Goal: Information Seeking & Learning: Compare options

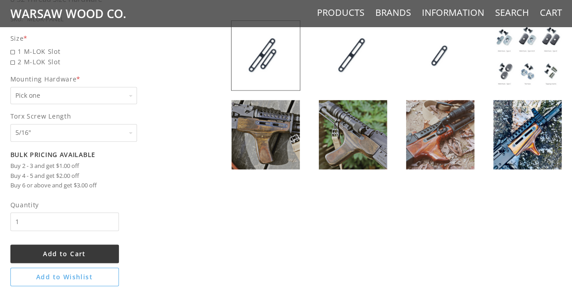
scroll to position [407, 0]
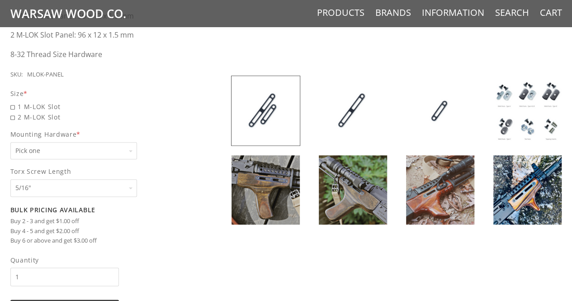
click at [459, 189] on img at bounding box center [440, 189] width 68 height 69
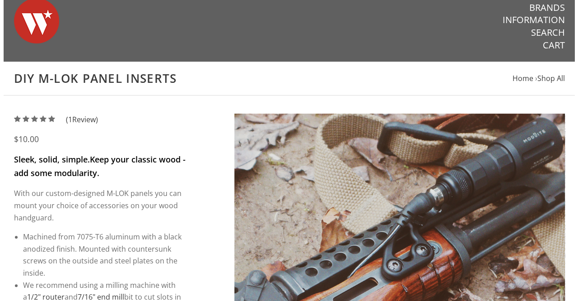
scroll to position [0, 0]
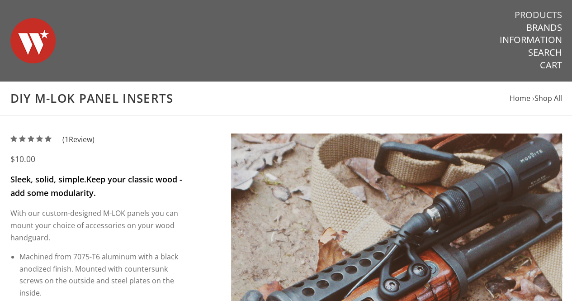
click at [549, 10] on link "Products" at bounding box center [537, 15] width 47 height 12
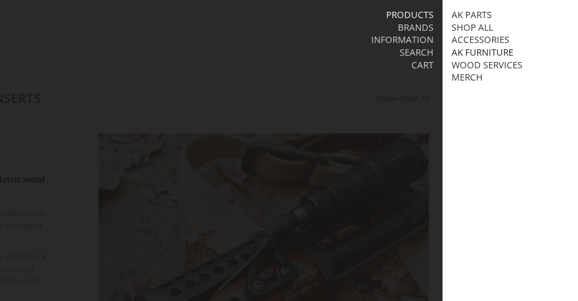
click at [481, 51] on link "AK Furniture" at bounding box center [483, 53] width 62 height 12
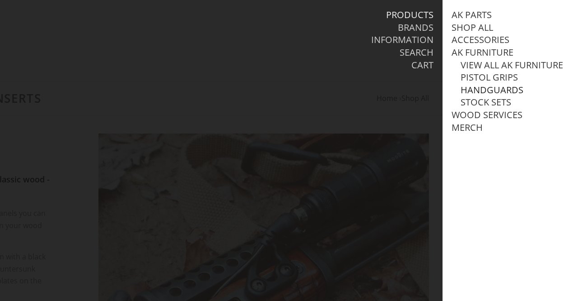
click at [505, 96] on link "Handguards" at bounding box center [492, 90] width 63 height 12
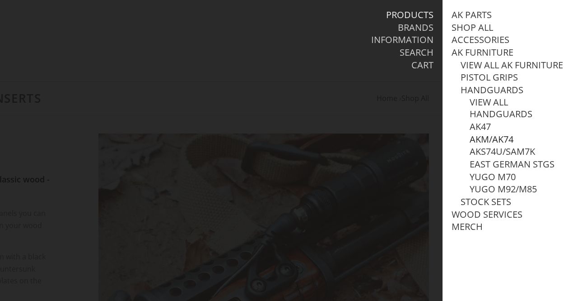
click at [485, 145] on link "AKM/AK74" at bounding box center [492, 139] width 44 height 12
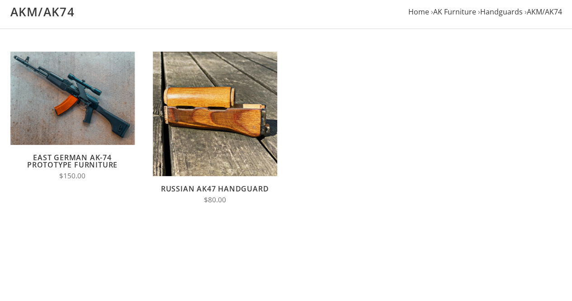
scroll to position [90, 0]
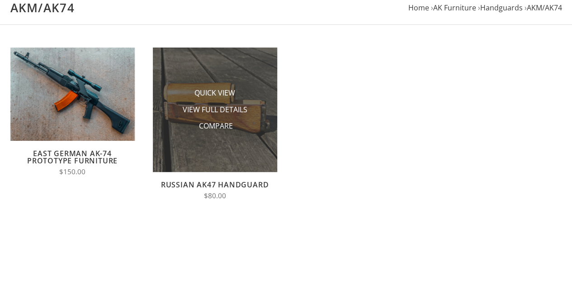
click at [229, 141] on img at bounding box center [215, 109] width 124 height 124
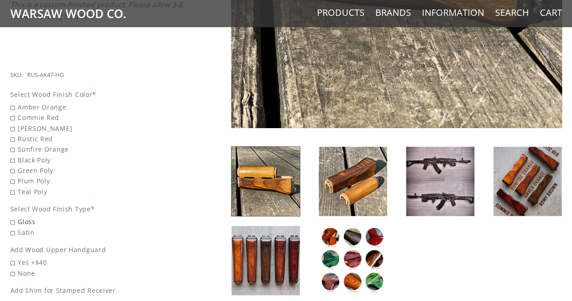
scroll to position [362, 0]
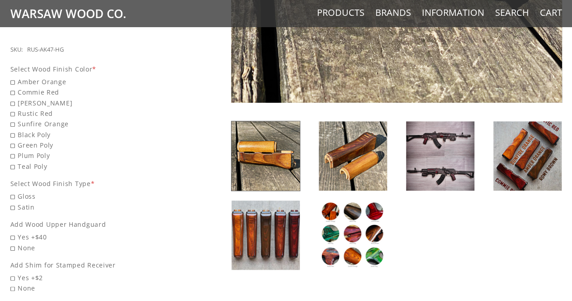
click at [429, 143] on img at bounding box center [440, 155] width 68 height 69
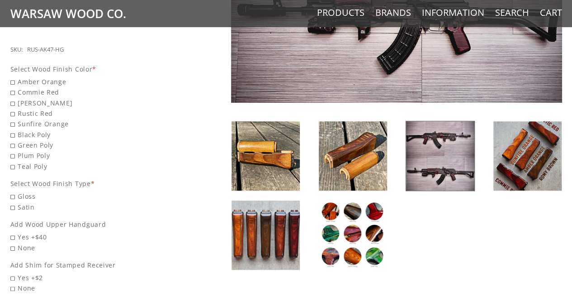
click at [352, 235] on img at bounding box center [353, 234] width 68 height 69
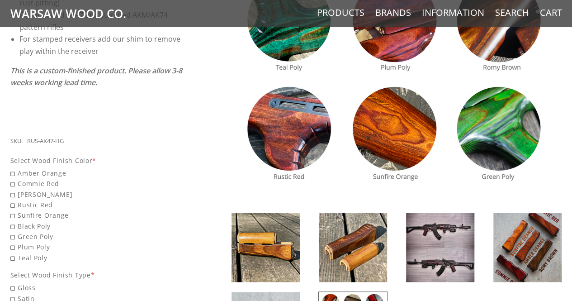
scroll to position [271, 0]
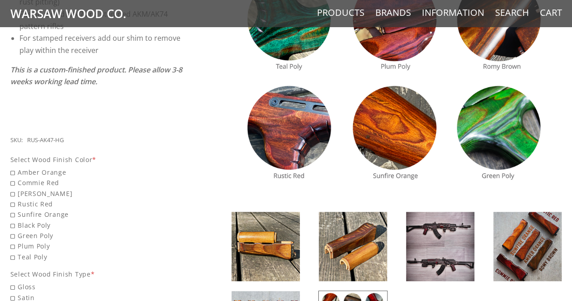
click at [536, 235] on img at bounding box center [527, 245] width 68 height 69
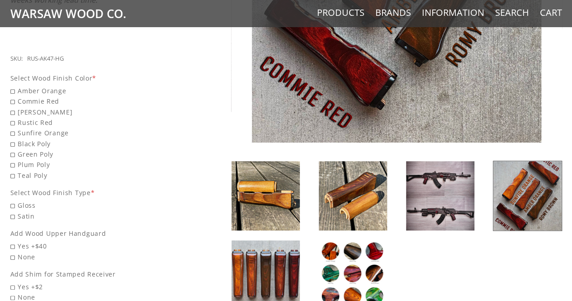
scroll to position [362, 0]
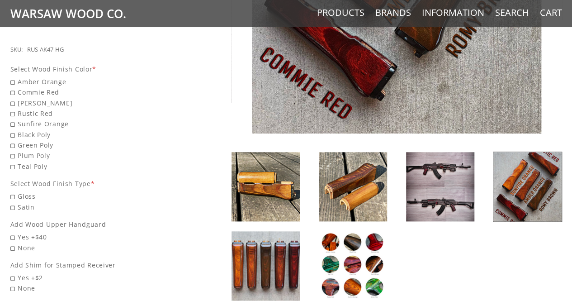
click at [442, 187] on img at bounding box center [440, 186] width 68 height 69
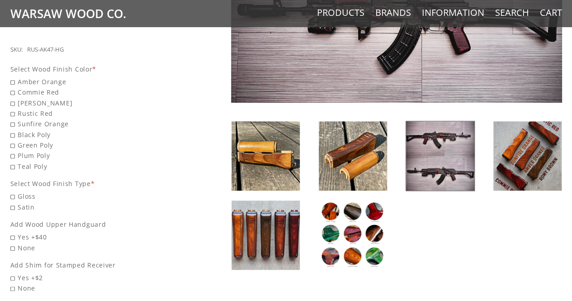
click at [369, 236] on img at bounding box center [353, 234] width 68 height 69
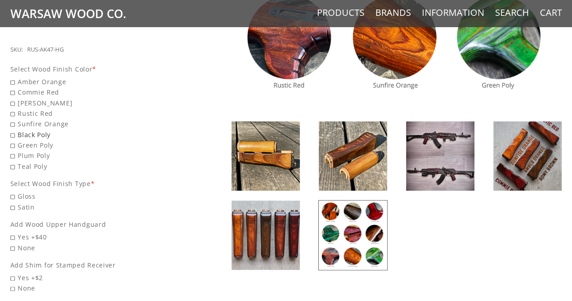
click at [13, 129] on span "Black Poly" at bounding box center [96, 134] width 173 height 10
click at [13, 129] on input "Black Poly" at bounding box center [73, 129] width 127 height 0
radio input "true"
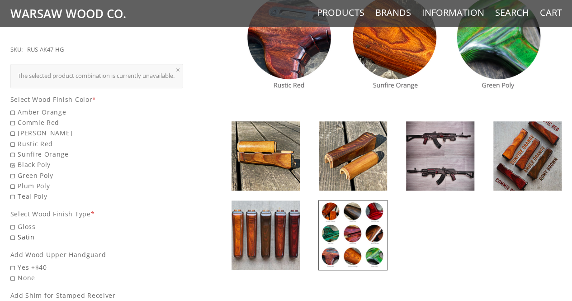
click at [11, 236] on span "Satin" at bounding box center [96, 236] width 173 height 10
click at [11, 232] on input "Satin" at bounding box center [73, 231] width 127 height 0
radio input "true"
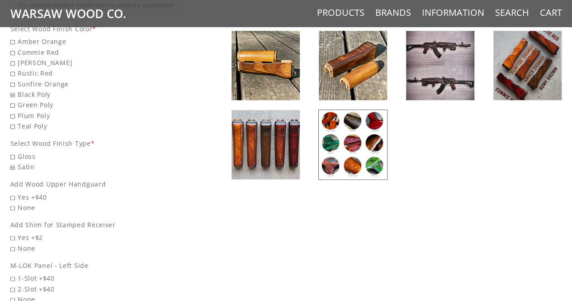
scroll to position [497, 0]
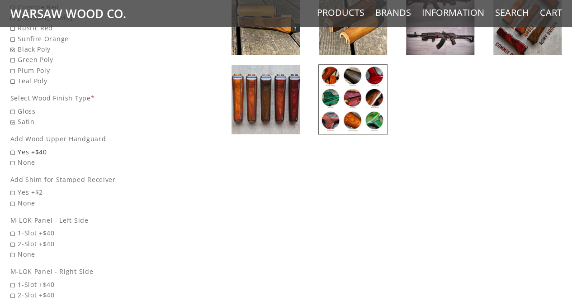
click at [15, 147] on span "Yes +$40" at bounding box center [96, 151] width 173 height 10
click at [15, 147] on input "Yes +$40" at bounding box center [73, 146] width 127 height 0
radio input "true"
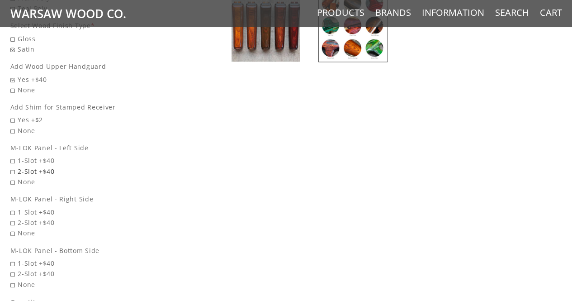
scroll to position [587, 0]
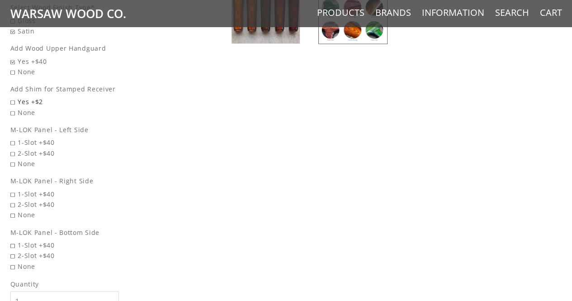
click at [13, 99] on span "Yes +$2" at bounding box center [96, 101] width 173 height 10
click at [13, 97] on input "Yes +$2" at bounding box center [73, 96] width 127 height 0
radio input "true"
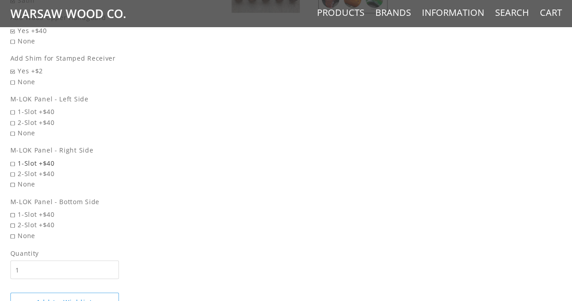
scroll to position [633, 0]
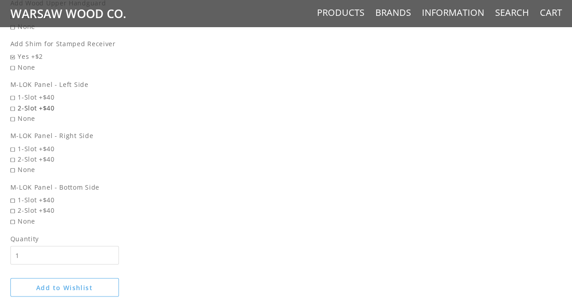
click at [15, 105] on span "2-Slot +$40" at bounding box center [96, 108] width 173 height 10
click at [15, 103] on input "2-Slot +$40" at bounding box center [73, 103] width 127 height 0
radio input "true"
click at [13, 156] on span "2-Slot +$40" at bounding box center [96, 159] width 173 height 10
click at [13, 154] on input "2-Slot +$40" at bounding box center [73, 154] width 127 height 0
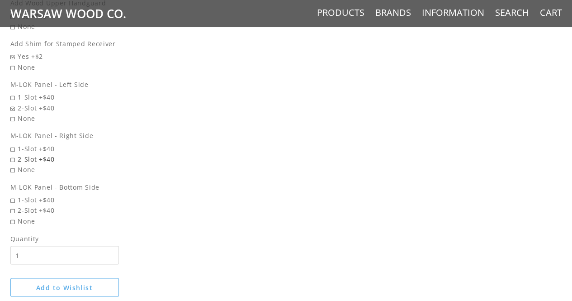
radio input "true"
click at [13, 207] on span "2-Slot +$40" at bounding box center [96, 210] width 173 height 10
click at [13, 205] on input "2-Slot +$40" at bounding box center [73, 205] width 127 height 0
radio input "true"
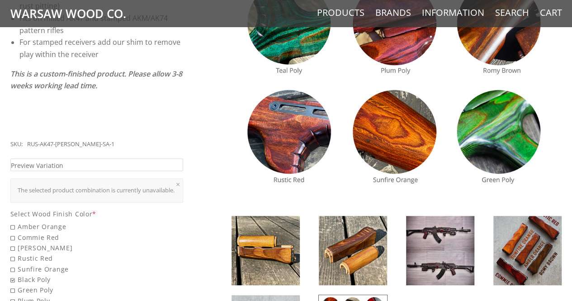
scroll to position [271, 0]
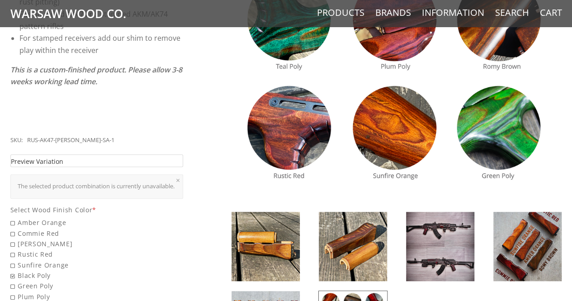
click at [89, 154] on link "Preview Variation" at bounding box center [96, 160] width 173 height 13
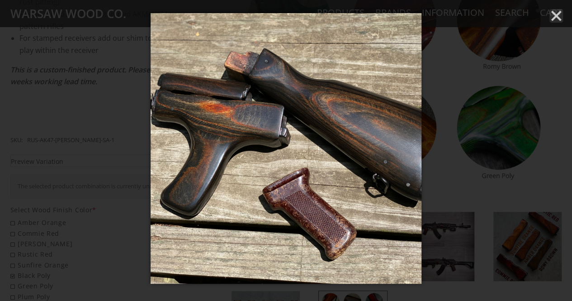
click at [559, 16] on icon "Close" at bounding box center [556, 16] width 14 height 14
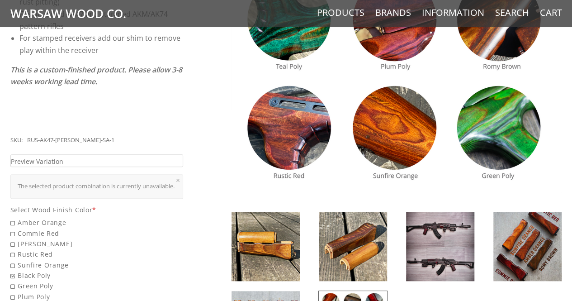
scroll to position [362, 0]
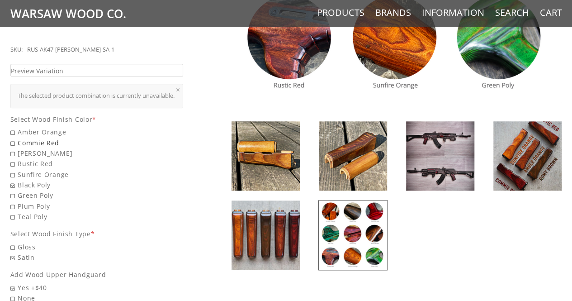
click at [14, 138] on span "Commie Red" at bounding box center [96, 142] width 173 height 10
click at [14, 138] on input "Commie Red" at bounding box center [73, 137] width 127 height 0
radio input "true"
click at [120, 64] on link "Preview Variation" at bounding box center [96, 70] width 173 height 13
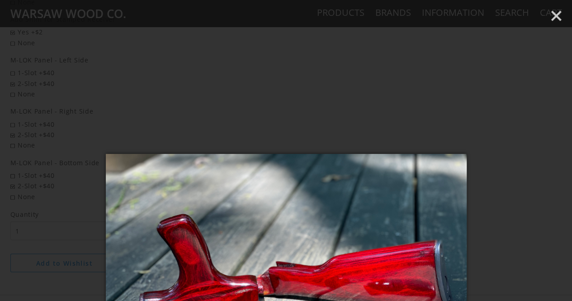
scroll to position [678, 0]
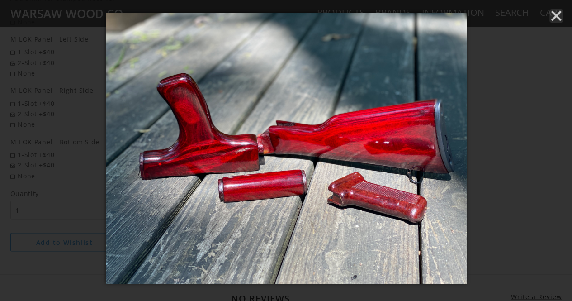
click at [551, 13] on icon "Close" at bounding box center [556, 16] width 14 height 14
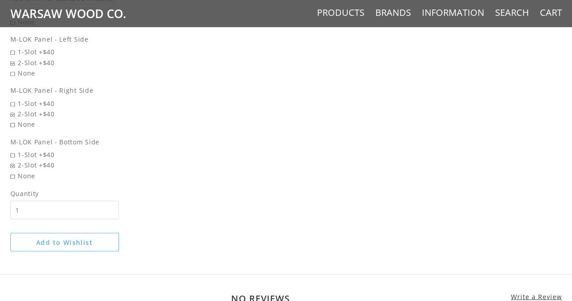
scroll to position [268, 0]
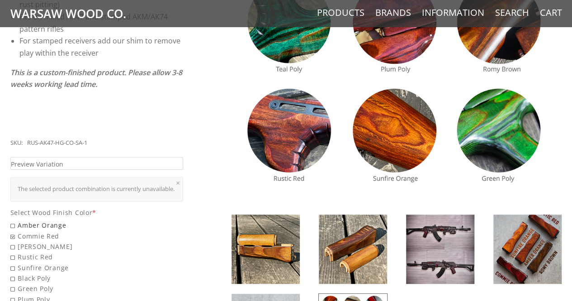
click at [14, 221] on span "Amber Orange" at bounding box center [96, 225] width 173 height 10
click at [14, 220] on input "Amber Orange" at bounding box center [73, 220] width 127 height 0
radio input "true"
click at [113, 157] on link "Preview Variation" at bounding box center [96, 163] width 173 height 13
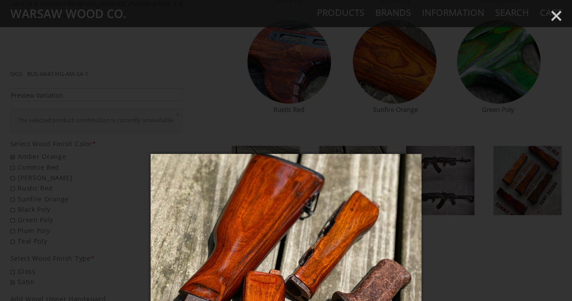
scroll to position [359, 0]
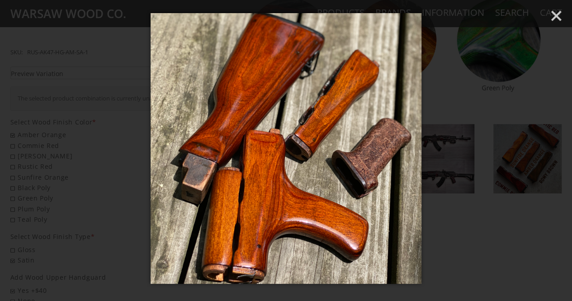
click at [564, 17] on div at bounding box center [286, 150] width 572 height 301
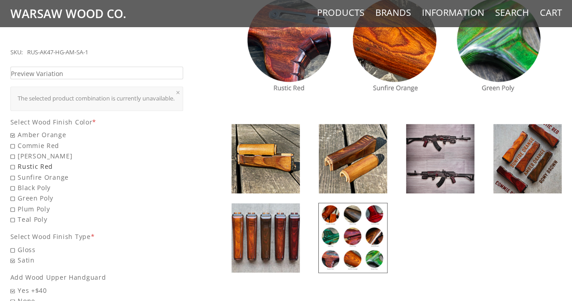
click at [14, 165] on span "Rustic Red" at bounding box center [96, 166] width 173 height 10
click at [14, 161] on input "Rustic Red" at bounding box center [73, 161] width 127 height 0
radio input "true"
click at [10, 207] on span "Plum Poly" at bounding box center [96, 208] width 173 height 10
click at [10, 204] on input "Plum Poly" at bounding box center [73, 203] width 127 height 0
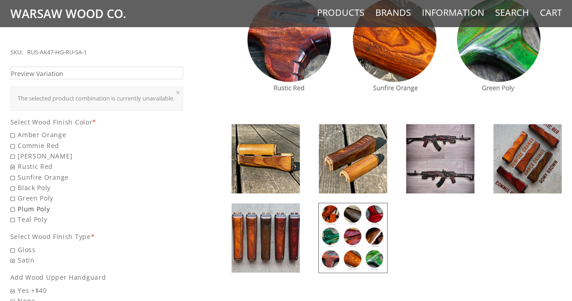
radio input "true"
click at [15, 216] on span "Teal Poly" at bounding box center [96, 219] width 173 height 10
click at [15, 214] on input "Teal Poly" at bounding box center [73, 214] width 127 height 0
radio input "true"
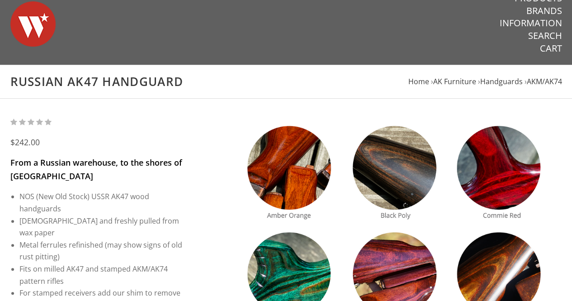
scroll to position [0, 0]
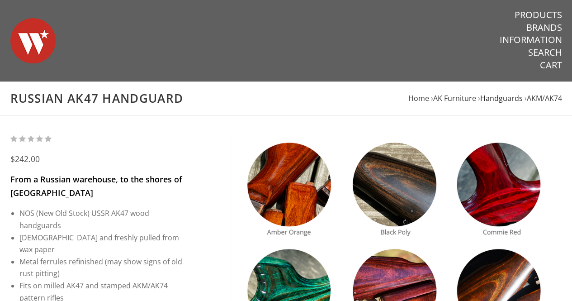
click at [498, 100] on span "Handguards" at bounding box center [501, 98] width 42 height 10
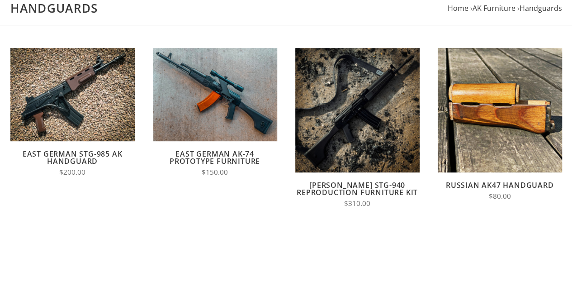
scroll to position [90, 0]
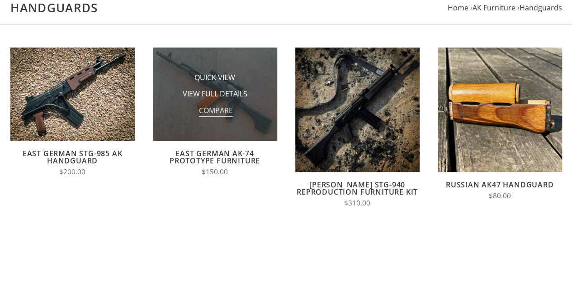
click at [221, 105] on span "Compare" at bounding box center [216, 110] width 34 height 11
click at [197, 113] on input "Compare" at bounding box center [197, 113] width 0 height 0
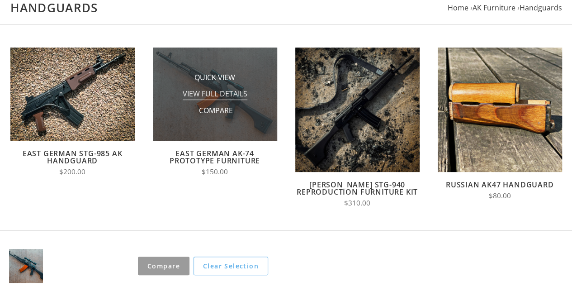
click at [237, 93] on span "View Full Details" at bounding box center [215, 94] width 65 height 11
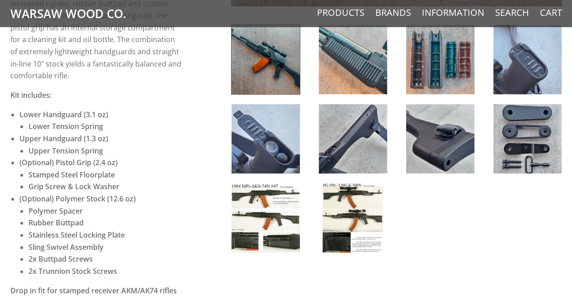
scroll to position [362, 0]
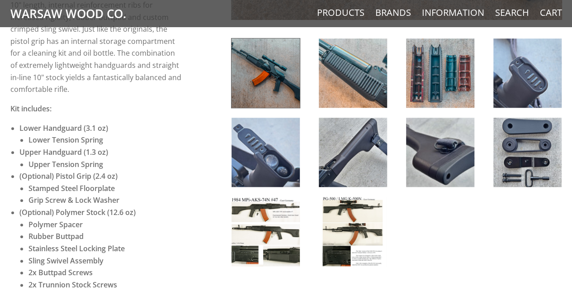
click at [272, 217] on img at bounding box center [265, 231] width 68 height 69
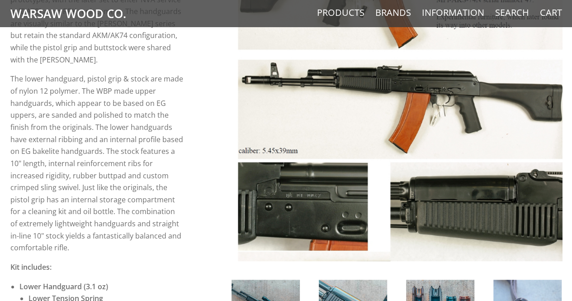
scroll to position [90, 0]
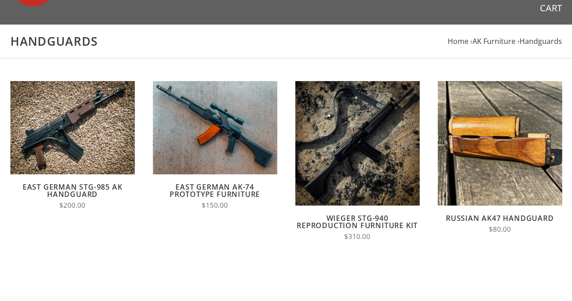
scroll to position [45, 0]
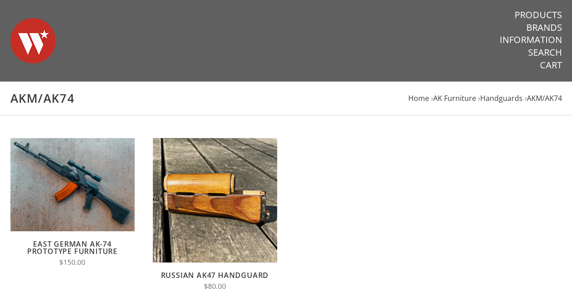
scroll to position [90, 0]
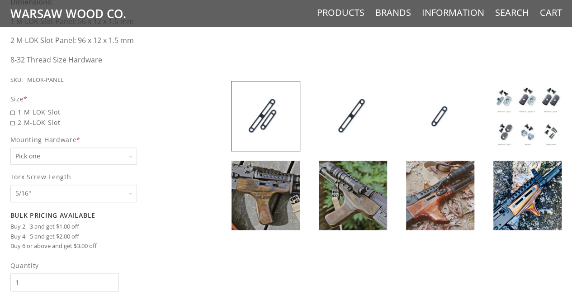
scroll to position [407, 0]
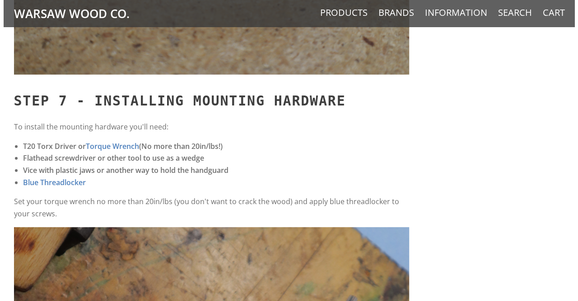
scroll to position [4564, 0]
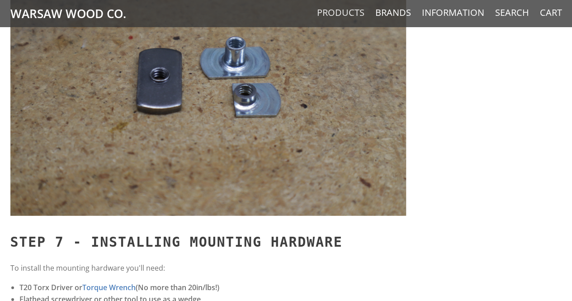
click at [334, 13] on link "Products" at bounding box center [340, 13] width 47 height 12
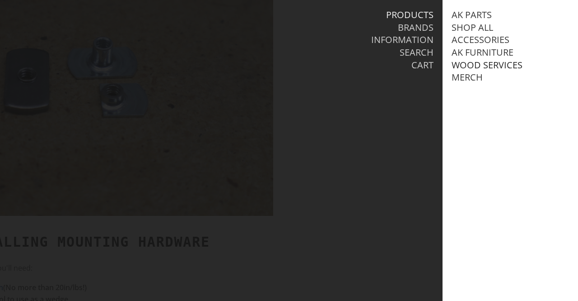
click at [496, 62] on link "Wood Services" at bounding box center [487, 65] width 71 height 12
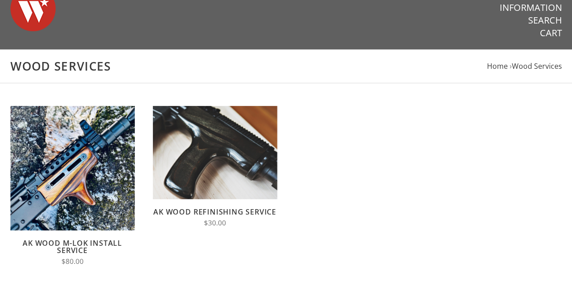
scroll to position [90, 0]
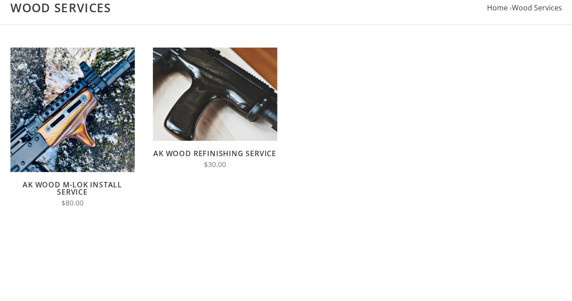
click at [97, 185] on link "AK Wood M-LOK Install Service" at bounding box center [72, 187] width 99 height 17
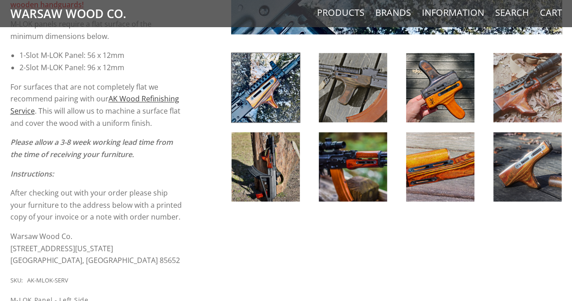
scroll to position [452, 0]
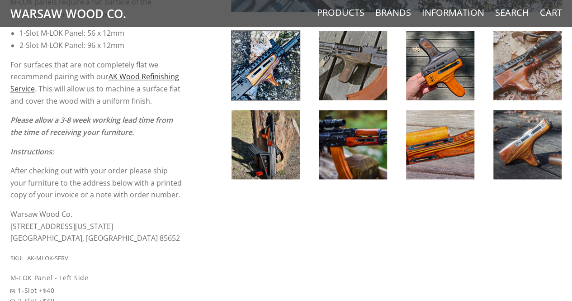
click at [427, 70] on img at bounding box center [440, 65] width 68 height 69
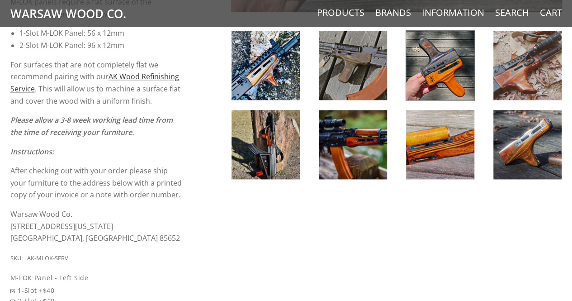
scroll to position [181, 0]
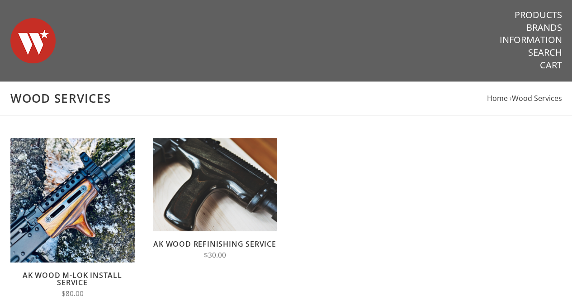
scroll to position [90, 0]
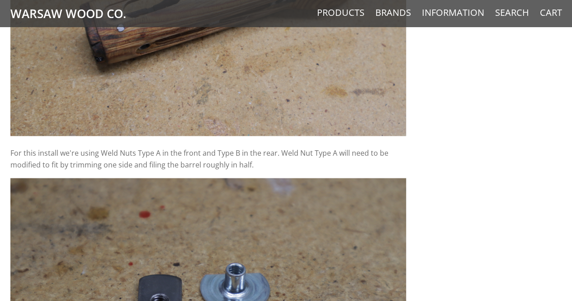
scroll to position [4112, 0]
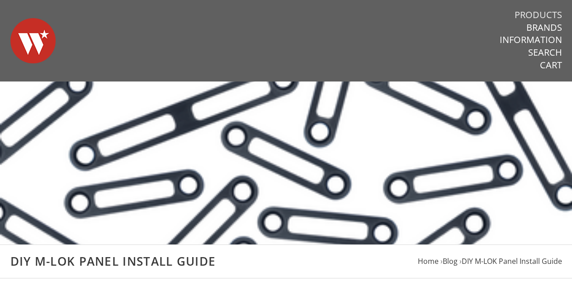
click at [537, 14] on link "Products" at bounding box center [537, 15] width 47 height 12
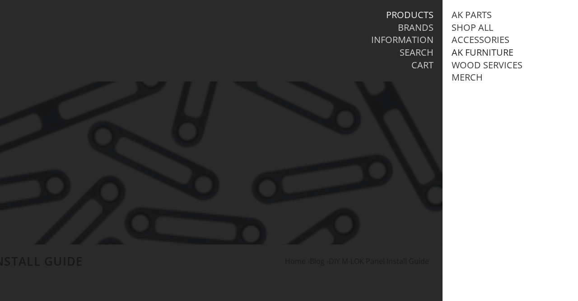
click at [495, 49] on link "AK Furniture" at bounding box center [483, 53] width 62 height 12
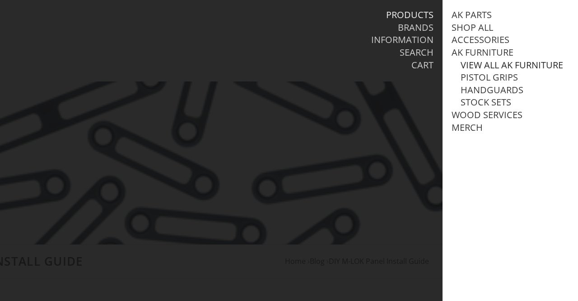
click at [497, 65] on link "View all AK Furniture" at bounding box center [512, 65] width 103 height 12
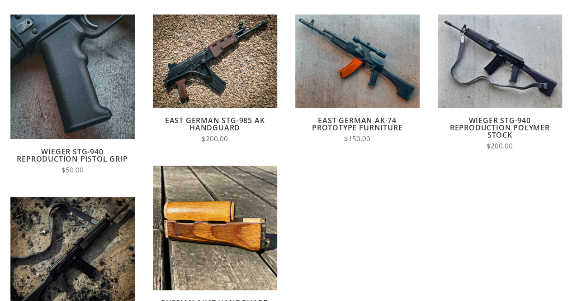
scroll to position [136, 0]
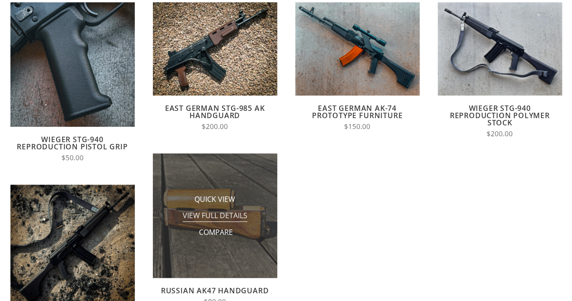
click at [226, 219] on span "View Full Details" at bounding box center [215, 215] width 65 height 11
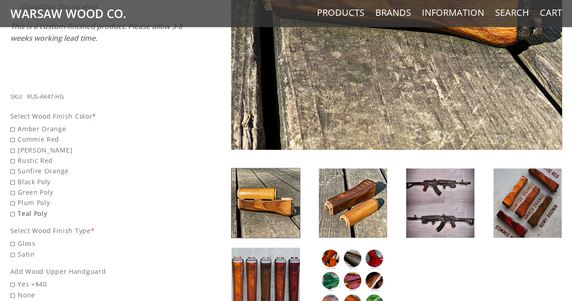
scroll to position [316, 0]
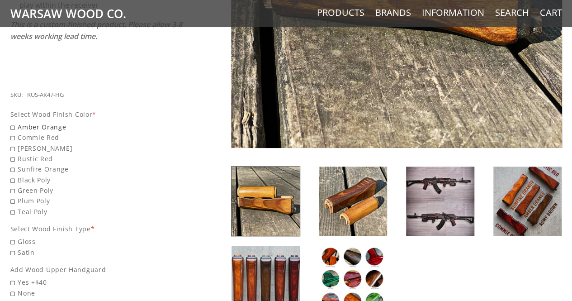
click at [13, 122] on span "Amber Orange" at bounding box center [96, 127] width 173 height 10
click at [13, 122] on input "Amber Orange" at bounding box center [73, 122] width 127 height 0
radio input "true"
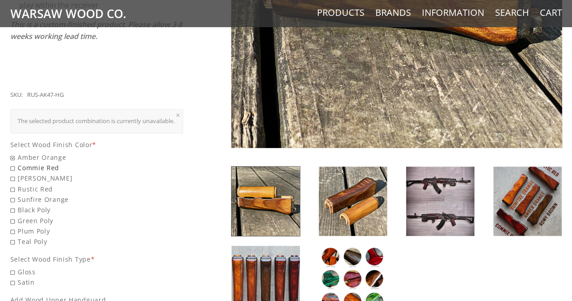
click at [11, 163] on span "Commie Red" at bounding box center [96, 167] width 173 height 10
click at [11, 163] on input "Commie Red" at bounding box center [73, 162] width 127 height 0
radio input "true"
click at [13, 174] on span "[PERSON_NAME]" at bounding box center [96, 178] width 173 height 10
click at [13, 173] on input "[PERSON_NAME]" at bounding box center [73, 173] width 127 height 0
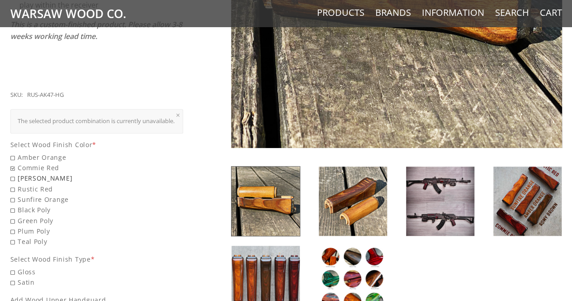
radio input "true"
click at [13, 240] on span "Teal Poly" at bounding box center [96, 241] width 173 height 10
click at [13, 236] on input "Teal Poly" at bounding box center [73, 236] width 127 height 0
radio input "true"
click at [13, 231] on span "Plum Poly" at bounding box center [96, 230] width 173 height 10
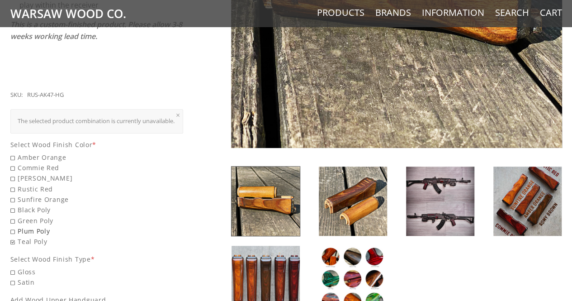
click at [13, 226] on input "Plum Poly" at bounding box center [73, 225] width 127 height 0
radio input "true"
click at [9, 217] on div "$80.00 From a Russian warehouse, to the shores of the [GEOGRAPHIC_DATA] NOS (Ne…" at bounding box center [285, 207] width 569 height 780
click at [10, 217] on span "Green Poly" at bounding box center [96, 220] width 173 height 10
click at [10, 216] on input "Green Poly" at bounding box center [73, 215] width 127 height 0
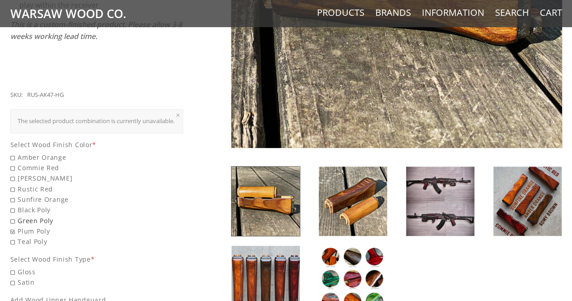
radio input "true"
click at [11, 207] on span "Black Poly" at bounding box center [96, 209] width 173 height 10
click at [11, 205] on input "Black Poly" at bounding box center [73, 204] width 127 height 0
radio input "true"
click at [11, 197] on span "Sunfire Orange" at bounding box center [96, 199] width 173 height 10
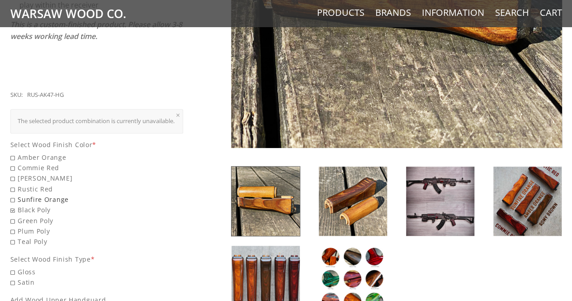
click at [11, 194] on input "Sunfire Orange" at bounding box center [73, 194] width 127 height 0
radio input "true"
click at [12, 187] on span "Rustic Red" at bounding box center [96, 188] width 173 height 10
click at [12, 184] on input "Rustic Red" at bounding box center [73, 183] width 127 height 0
radio input "true"
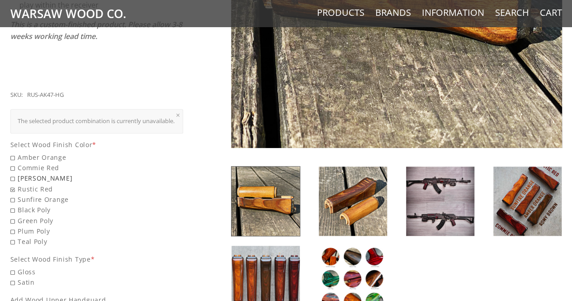
click at [10, 175] on span "[PERSON_NAME]" at bounding box center [96, 178] width 173 height 10
click at [10, 173] on input "[PERSON_NAME]" at bounding box center [73, 173] width 127 height 0
radio input "true"
click at [11, 166] on span "Commie Red" at bounding box center [96, 167] width 173 height 10
click at [11, 163] on input "Commie Red" at bounding box center [73, 162] width 127 height 0
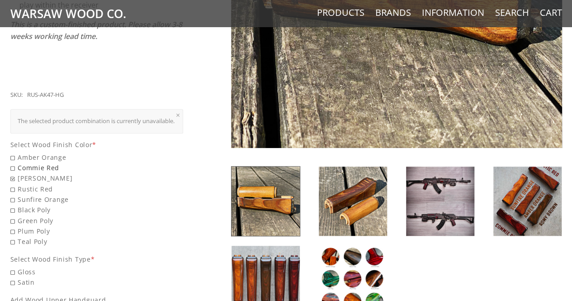
radio input "true"
click at [10, 152] on span "Amber Orange" at bounding box center [96, 157] width 173 height 10
click at [10, 152] on input "Amber Orange" at bounding box center [73, 152] width 127 height 0
radio input "true"
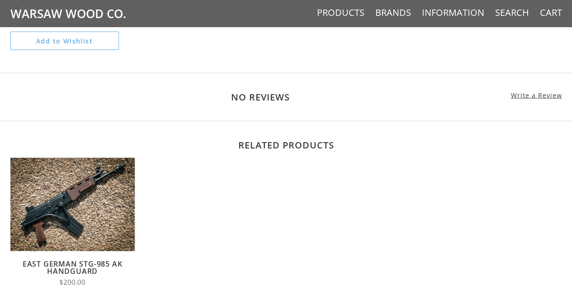
scroll to position [1075, 0]
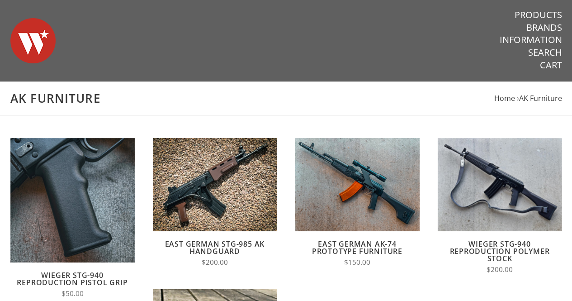
scroll to position [136, 0]
